Goal: Find specific page/section: Find specific page/section

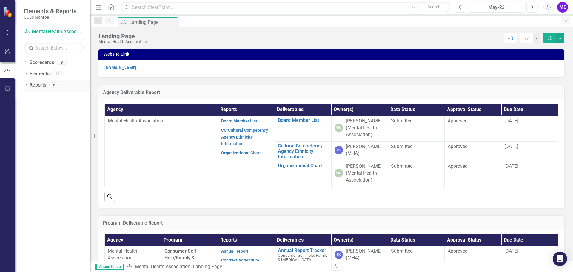
click at [39, 86] on link "Reports" at bounding box center [38, 85] width 17 height 7
click at [45, 63] on link "Scorecards" at bounding box center [42, 62] width 24 height 7
click at [26, 62] on icon "Dropdown" at bounding box center [26, 63] width 4 height 3
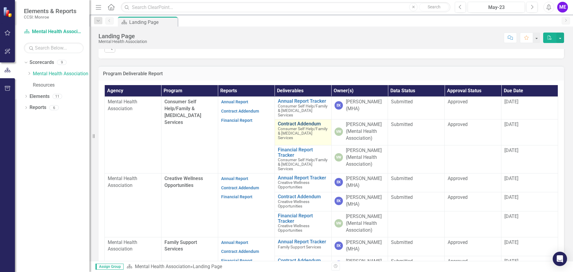
click at [287, 127] on link "Contract Addendum" at bounding box center [303, 123] width 50 height 5
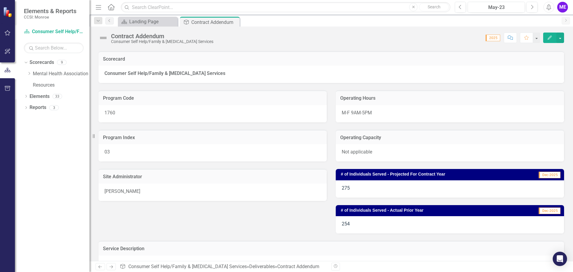
scroll to position [32, 0]
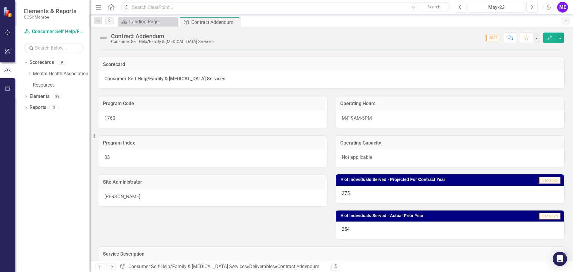
click at [563, 4] on div "ME" at bounding box center [563, 7] width 11 height 11
click at [543, 73] on link "Logout Log Out" at bounding box center [544, 75] width 47 height 11
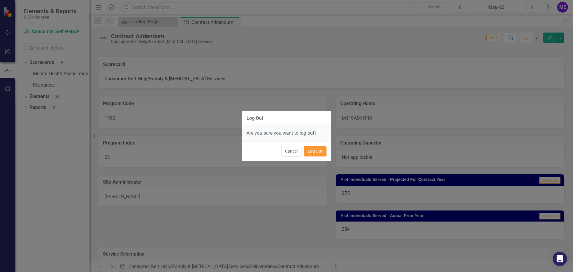
click at [310, 151] on button "Log Out" at bounding box center [315, 151] width 23 height 10
